Goal: Task Accomplishment & Management: Complete application form

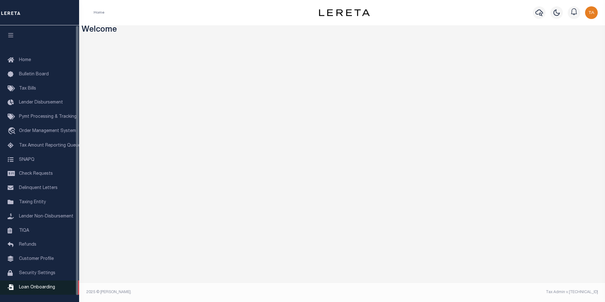
click at [28, 290] on span "Loan Onboarding" at bounding box center [37, 287] width 36 height 4
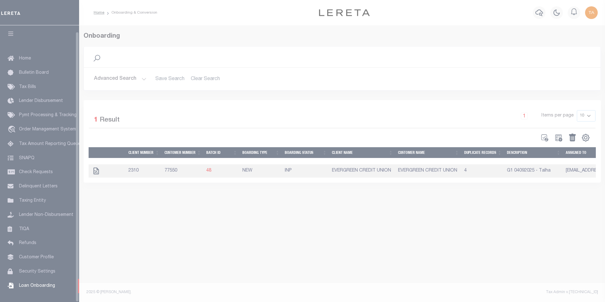
scroll to position [6, 0]
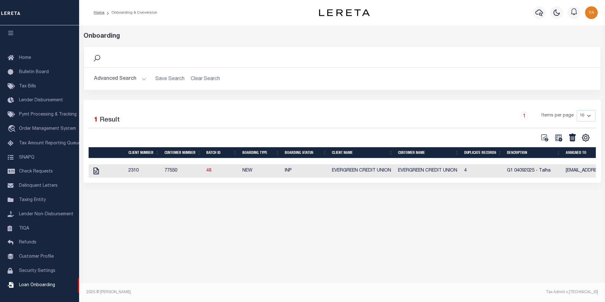
click at [91, 174] on td at bounding box center [107, 170] width 37 height 13
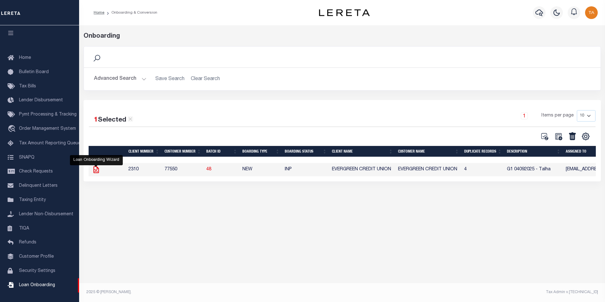
click at [98, 173] on icon "" at bounding box center [95, 169] width 5 height 7
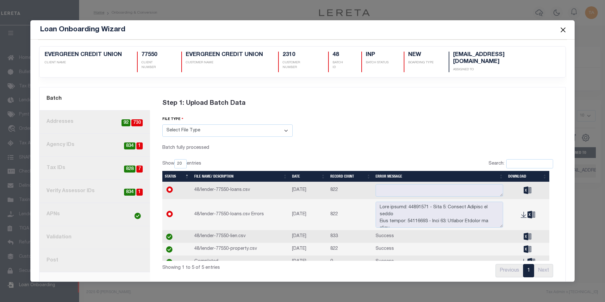
click at [70, 257] on link "8. Post" at bounding box center [95, 260] width 110 height 23
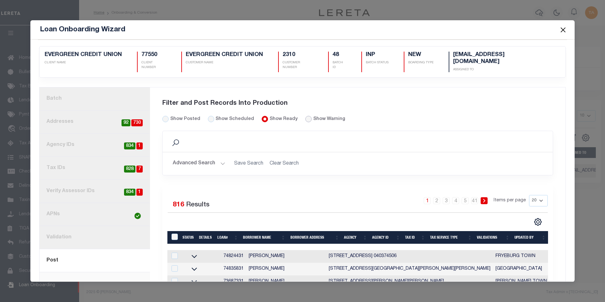
click at [305, 116] on input "radio" at bounding box center [308, 119] width 6 height 6
radio input "true"
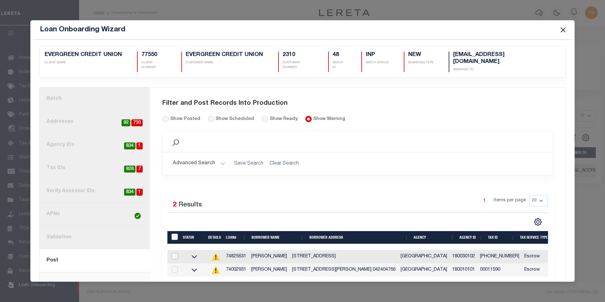
click at [174, 253] on input "checkbox" at bounding box center [175, 256] width 6 height 6
checkbox input "true"
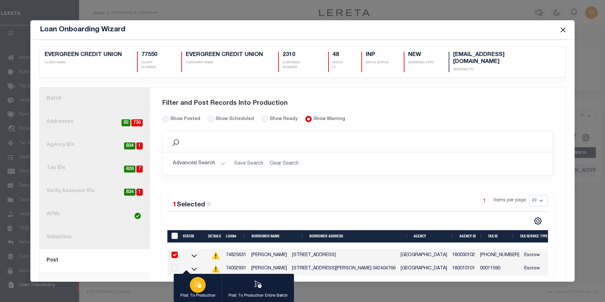
click at [200, 285] on icon "button" at bounding box center [198, 284] width 8 height 8
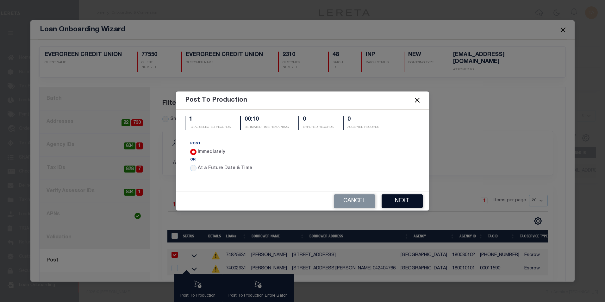
click at [391, 201] on button "Next" at bounding box center [402, 201] width 41 height 14
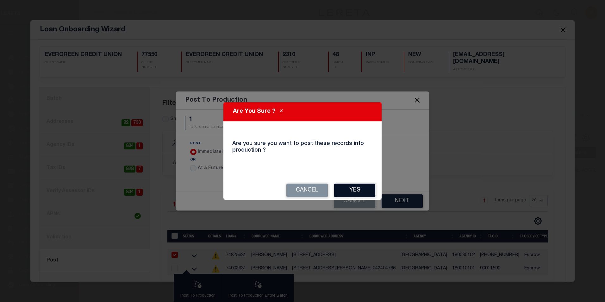
click at [355, 190] on button "Yes" at bounding box center [354, 191] width 41 height 14
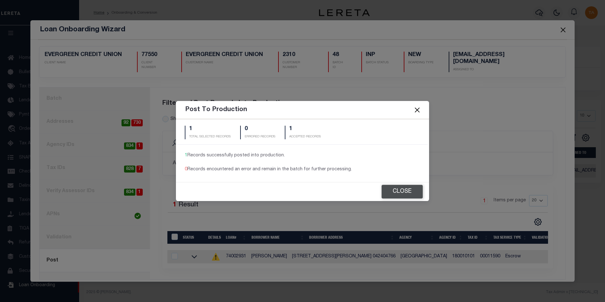
click at [401, 193] on button "Close" at bounding box center [402, 192] width 41 height 14
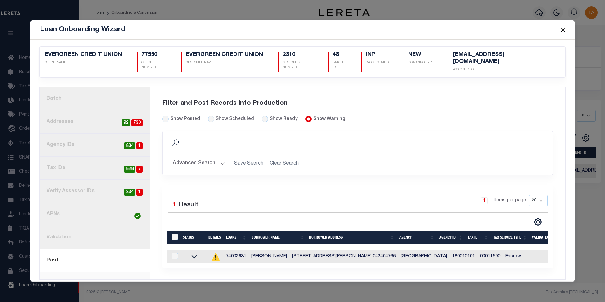
click at [564, 29] on button "Close" at bounding box center [563, 30] width 8 height 8
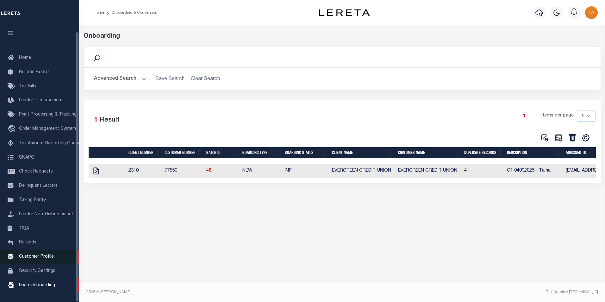
click at [45, 258] on span "Customer Profile" at bounding box center [36, 256] width 35 height 4
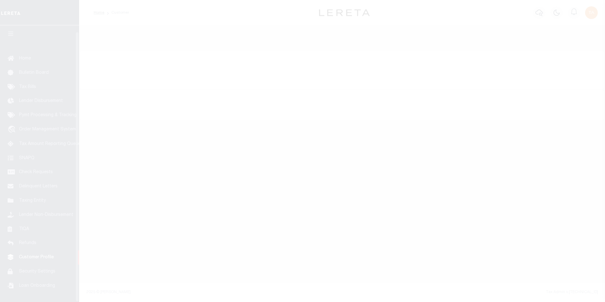
scroll to position [6, 0]
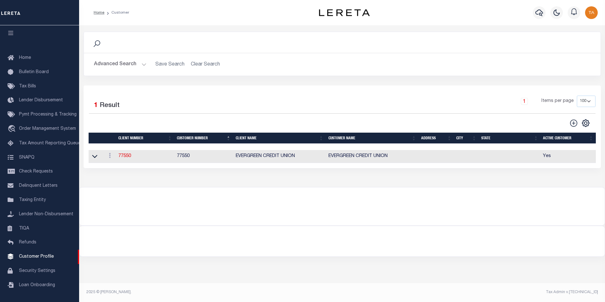
click at [139, 64] on button "Advanced Search" at bounding box center [120, 64] width 53 height 12
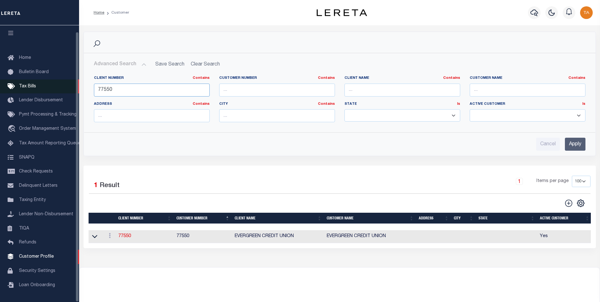
drag, startPoint x: 50, startPoint y: 83, endPoint x: 18, endPoint y: 83, distance: 32.3
click at [18, 83] on div "Home Customer Profile Sign out" at bounding box center [300, 172] width 600 height 344
type input "67210"
click at [571, 145] on input "Apply" at bounding box center [575, 144] width 21 height 13
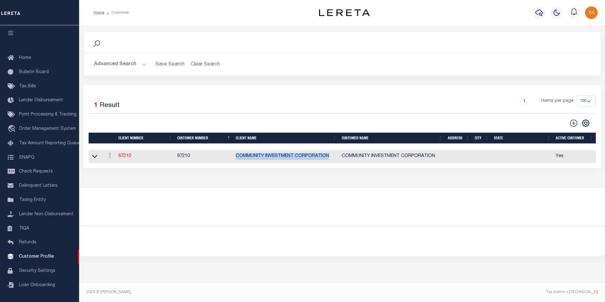
drag, startPoint x: 330, startPoint y: 159, endPoint x: 233, endPoint y: 157, distance: 96.5
click at [233, 157] on td "COMMUNITY INVESTMENT CORPORATION" at bounding box center [286, 156] width 106 height 13
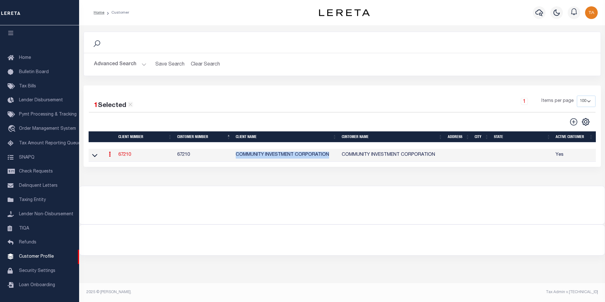
copy td "COMMUNITY INVESTMENT CORPORATION"
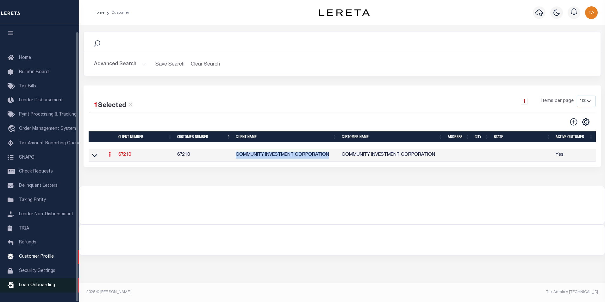
click at [32, 287] on span "Loan Onboarding" at bounding box center [37, 285] width 36 height 4
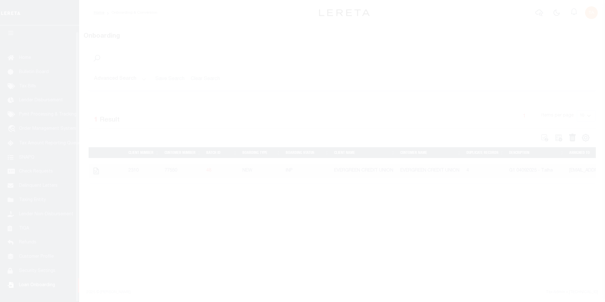
scroll to position [6, 0]
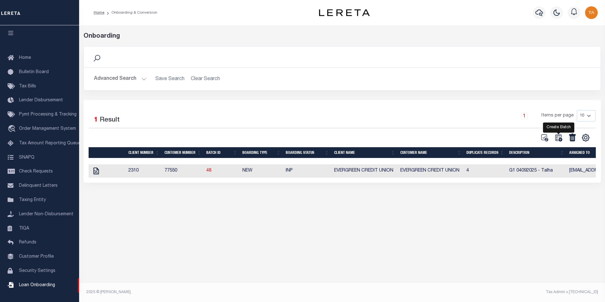
click at [556, 140] on icon at bounding box center [558, 138] width 8 height 8
select select
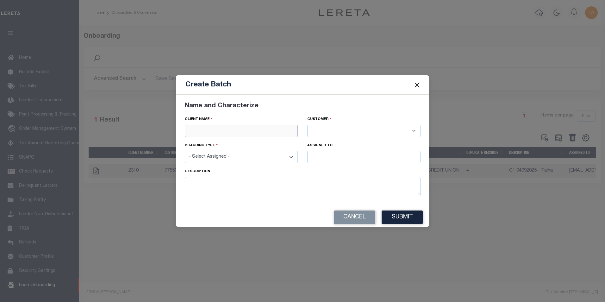
click at [220, 132] on input "text" at bounding box center [241, 131] width 113 height 12
paste input "COMMUNITY INVESTMENT CORPORATION"
click at [219, 143] on div "COMMUNITY INVESTMENT CORPORATION" at bounding box center [244, 142] width 118 height 10
type input "COMMUNITY INVESTMENT CORPORATION"
click at [221, 158] on select "- Select Assigned - NEW - New Loan REF - Refinance Loan CWF - Conversion with F…" at bounding box center [241, 157] width 113 height 12
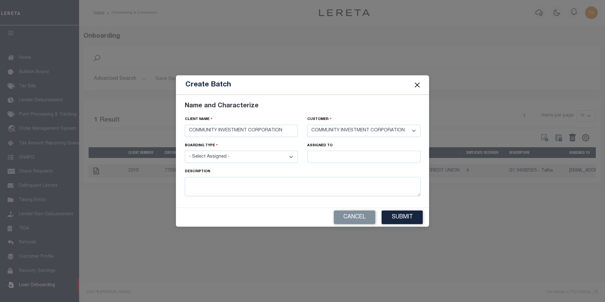
select select "NEW"
click at [185, 151] on select "- Select Assigned - NEW - New Loan REF - Refinance Loan CWF - Conversion with F…" at bounding box center [241, 157] width 113 height 12
click at [324, 157] on input "text" at bounding box center [363, 157] width 113 height 12
type input "[PERSON_NAME]"
click at [336, 169] on div "[PERSON_NAME]" at bounding box center [364, 169] width 113 height 10
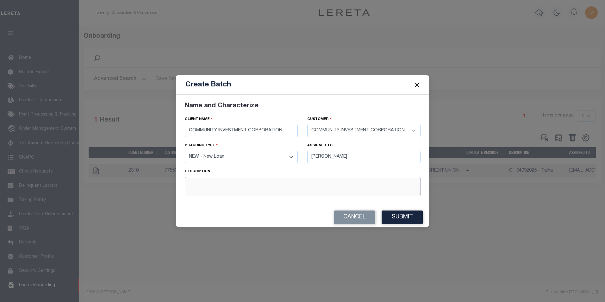
click at [282, 183] on textarea at bounding box center [303, 186] width 236 height 19
type textarea "G1 05092025 - Talha"
click at [413, 217] on button "Submit" at bounding box center [402, 217] width 41 height 14
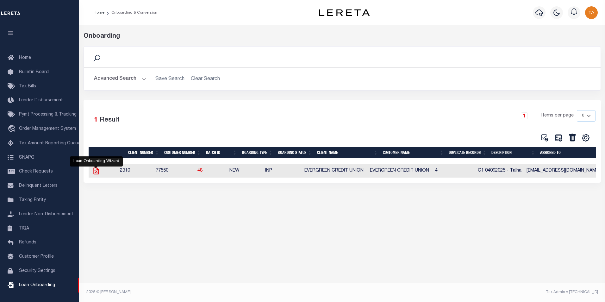
click at [94, 172] on icon at bounding box center [95, 170] width 5 height 7
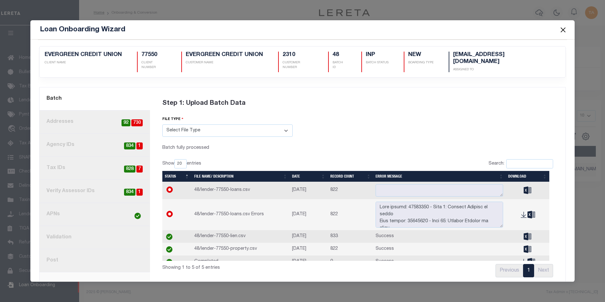
click at [564, 29] on button "Close" at bounding box center [563, 30] width 8 height 8
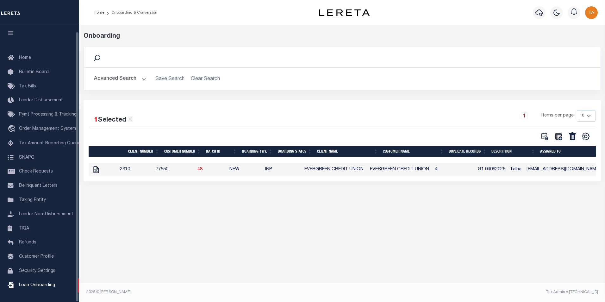
click at [141, 78] on button "Advanced Search" at bounding box center [120, 79] width 53 height 12
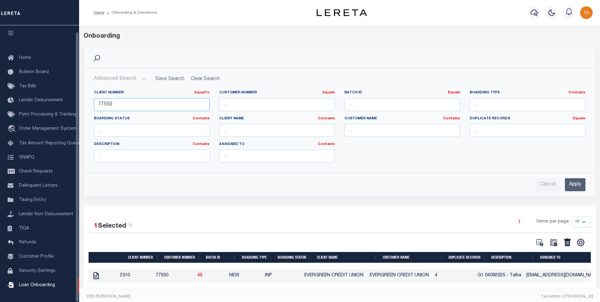
drag, startPoint x: 91, startPoint y: 105, endPoint x: -1, endPoint y: 102, distance: 92.5
click at [0, 102] on html "Home Onboarding & Conversion Profile" at bounding box center [300, 153] width 600 height 306
type input "67210"
click at [572, 184] on input "Apply" at bounding box center [575, 184] width 21 height 13
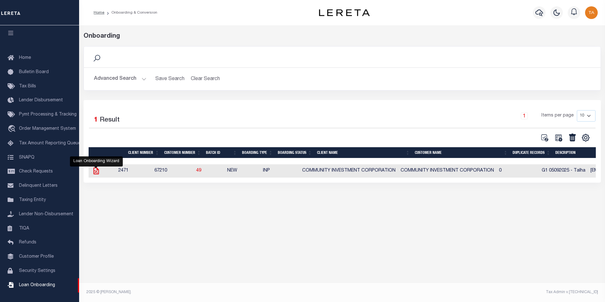
click at [93, 173] on icon at bounding box center [96, 171] width 8 height 8
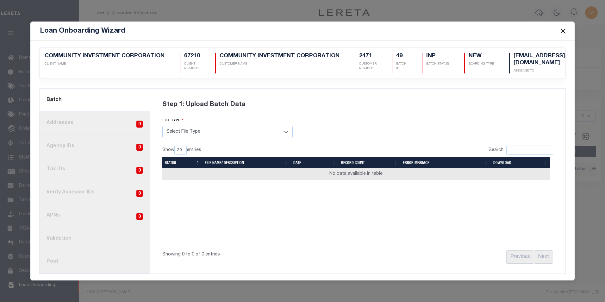
click at [190, 133] on select "Select File Type Lereta Lereta Conversion Zip" at bounding box center [227, 132] width 130 height 12
select select "LERETA"
click at [162, 126] on select "Select File Type Lereta Lereta Conversion Zip" at bounding box center [227, 132] width 130 height 12
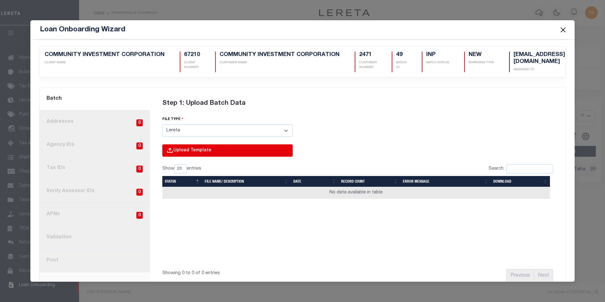
click at [177, 147] on input "file" at bounding box center [141, 157] width 301 height 26
type input "C:\fakepath\Lender-67210-Lien.csv"
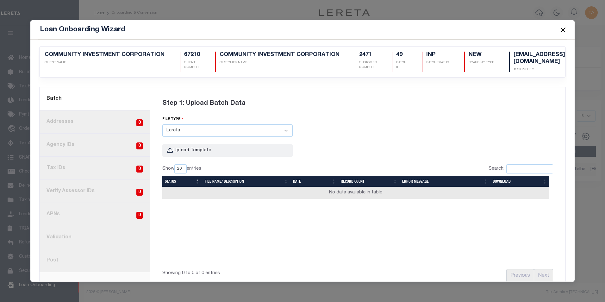
click at [562, 32] on button "Close" at bounding box center [563, 30] width 8 height 8
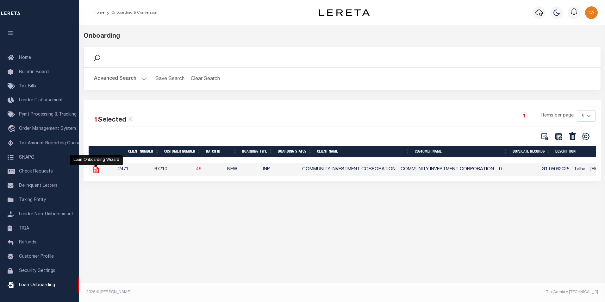
click at [94, 171] on icon at bounding box center [95, 169] width 5 height 7
